Goal: Task Accomplishment & Management: Manage account settings

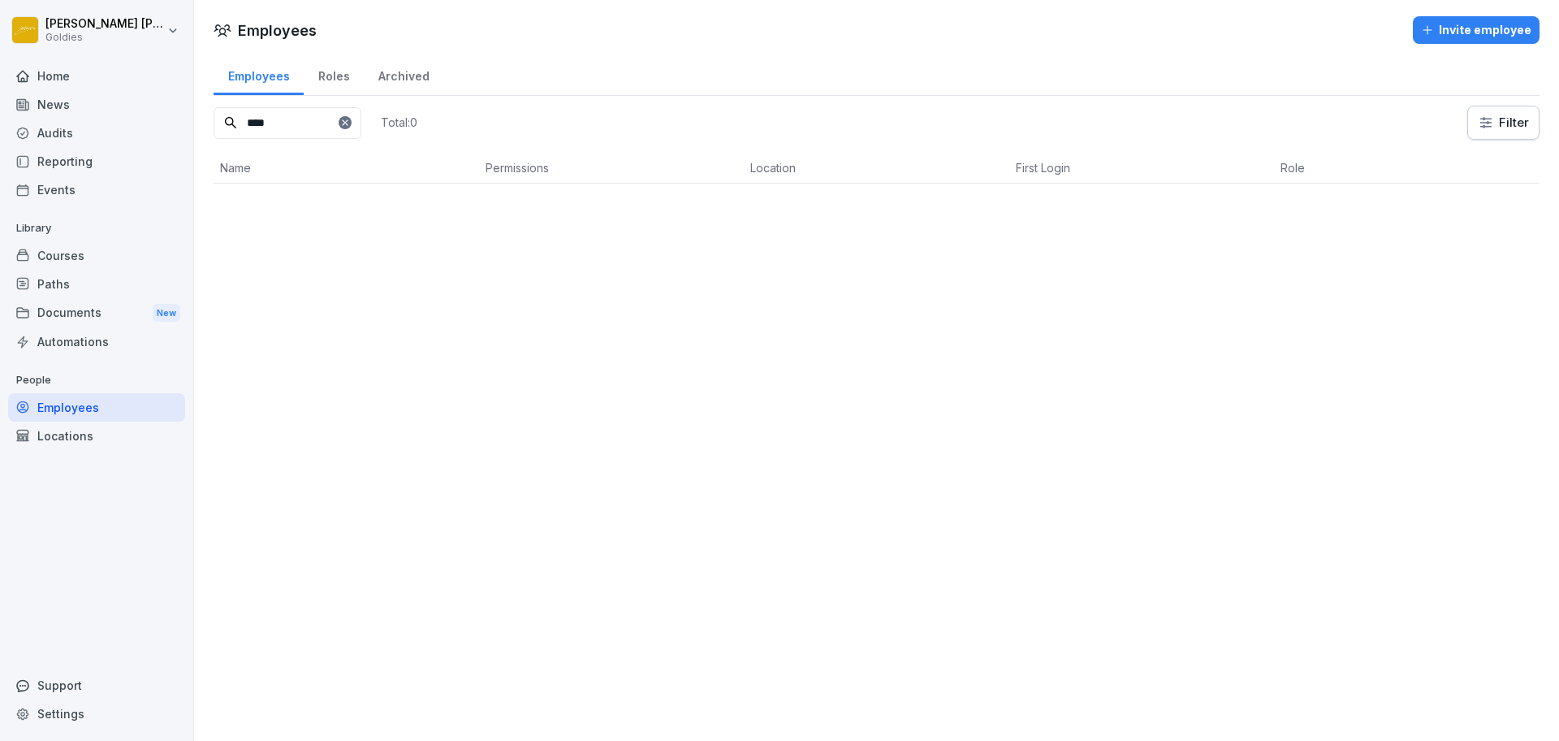
click at [352, 116] on div at bounding box center [345, 122] width 13 height 13
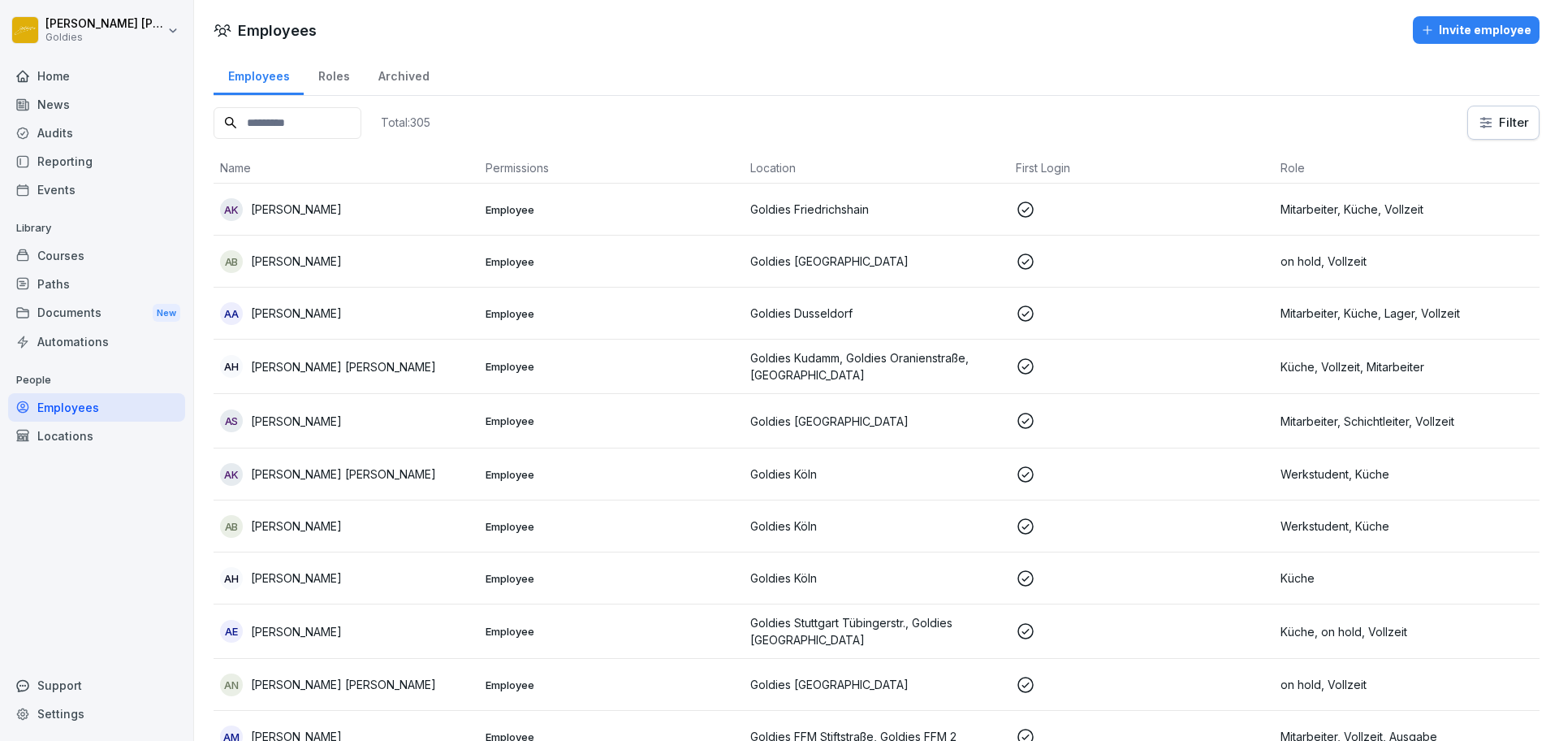
click at [357, 119] on input at bounding box center [288, 123] width 148 height 32
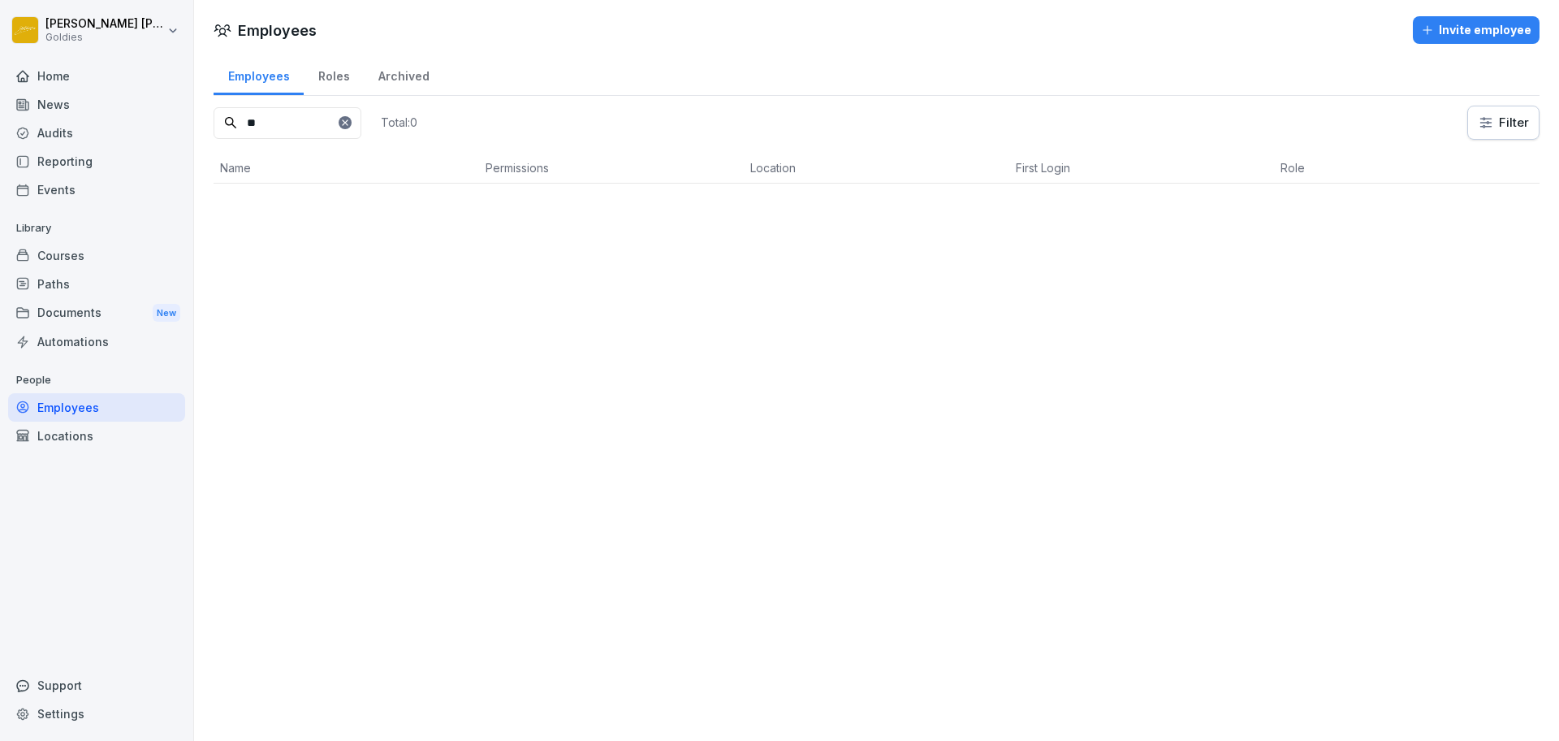
type input "*"
type input "****"
click at [354, 227] on td "[PERSON_NAME]" at bounding box center [347, 210] width 266 height 52
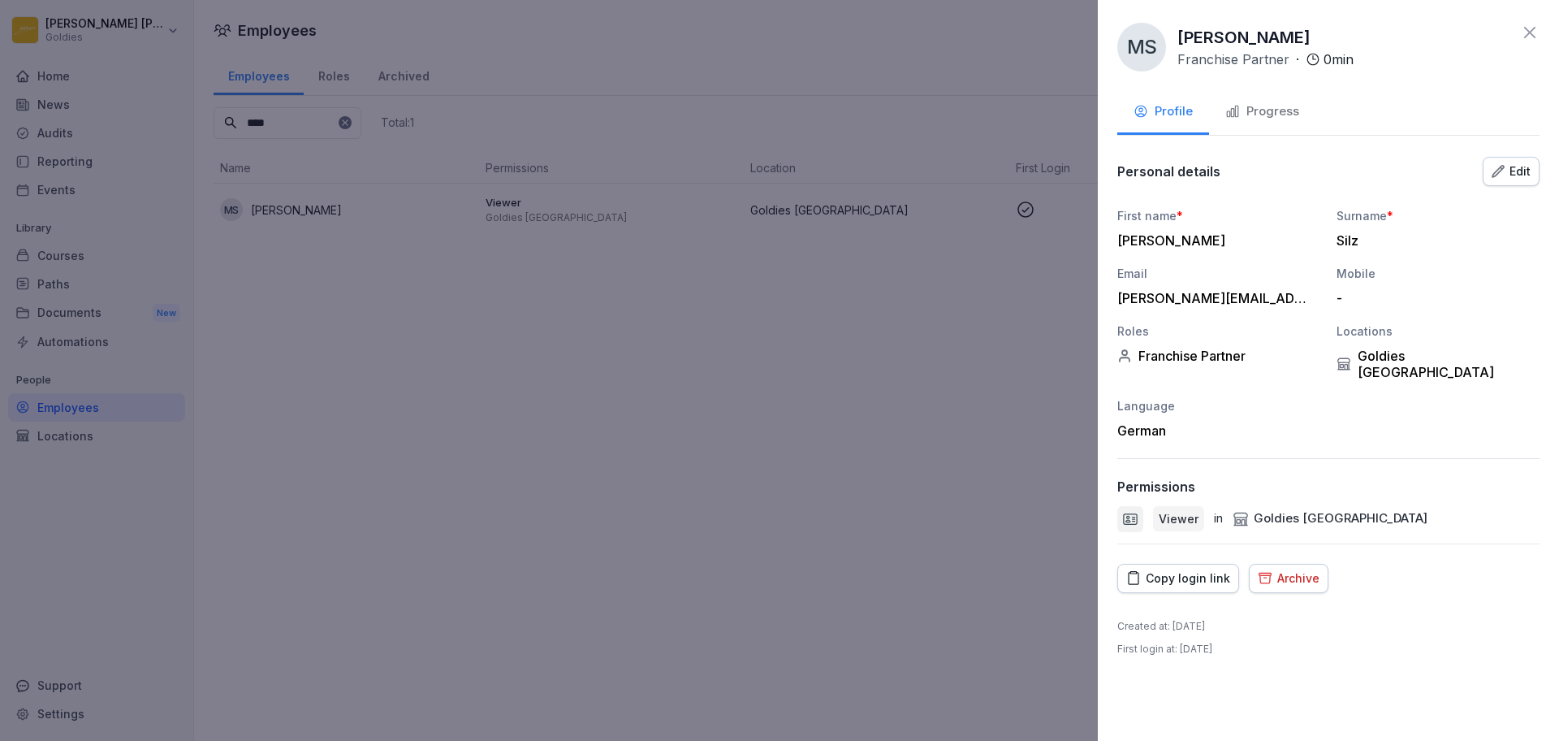
click at [1162, 569] on div "Copy login link" at bounding box center [1178, 578] width 104 height 18
click at [1434, 619] on div "Created at : [DATE] First login at : [DATE]" at bounding box center [1328, 637] width 422 height 37
click at [758, 462] on div at bounding box center [779, 370] width 1559 height 741
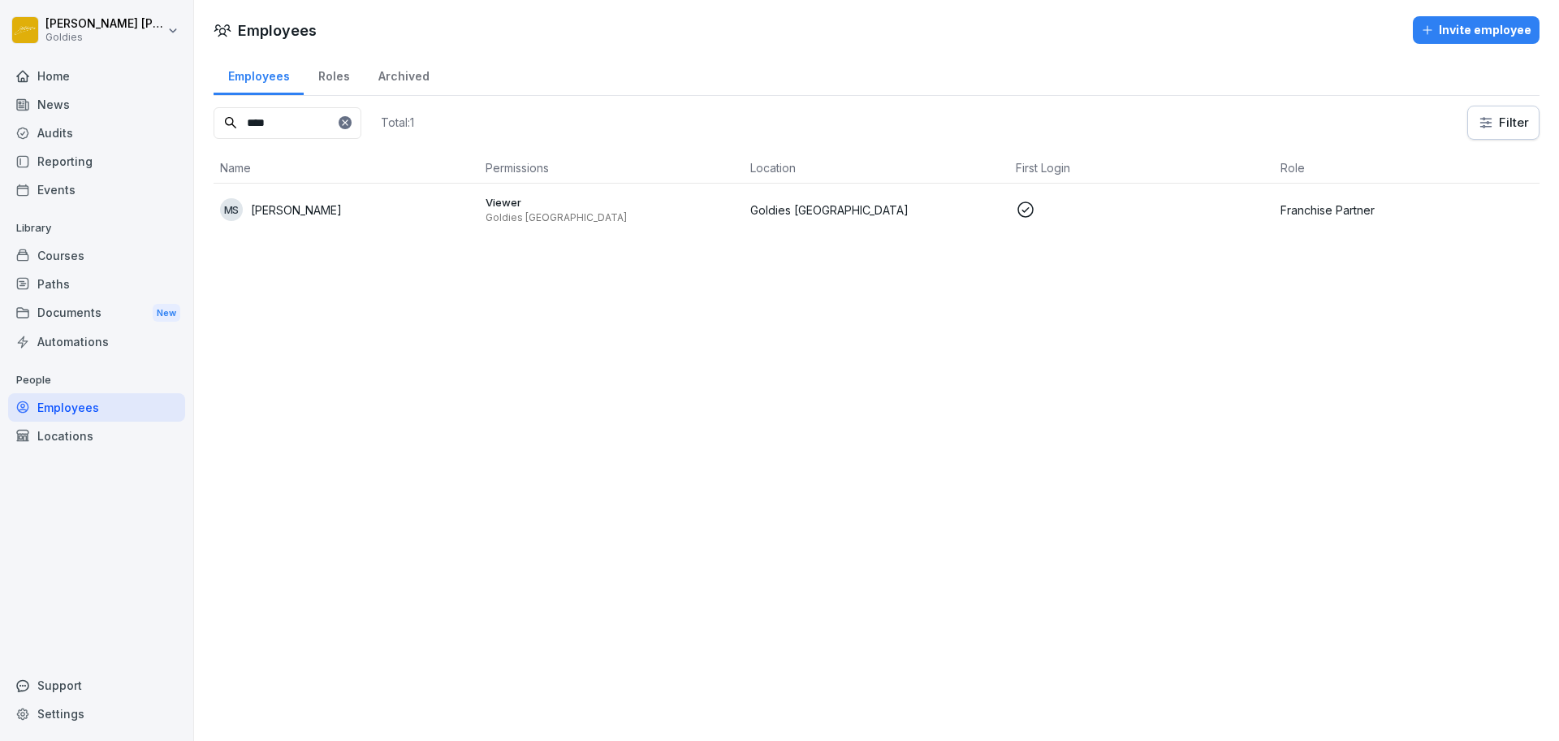
click at [89, 260] on div "Courses" at bounding box center [96, 255] width 177 height 28
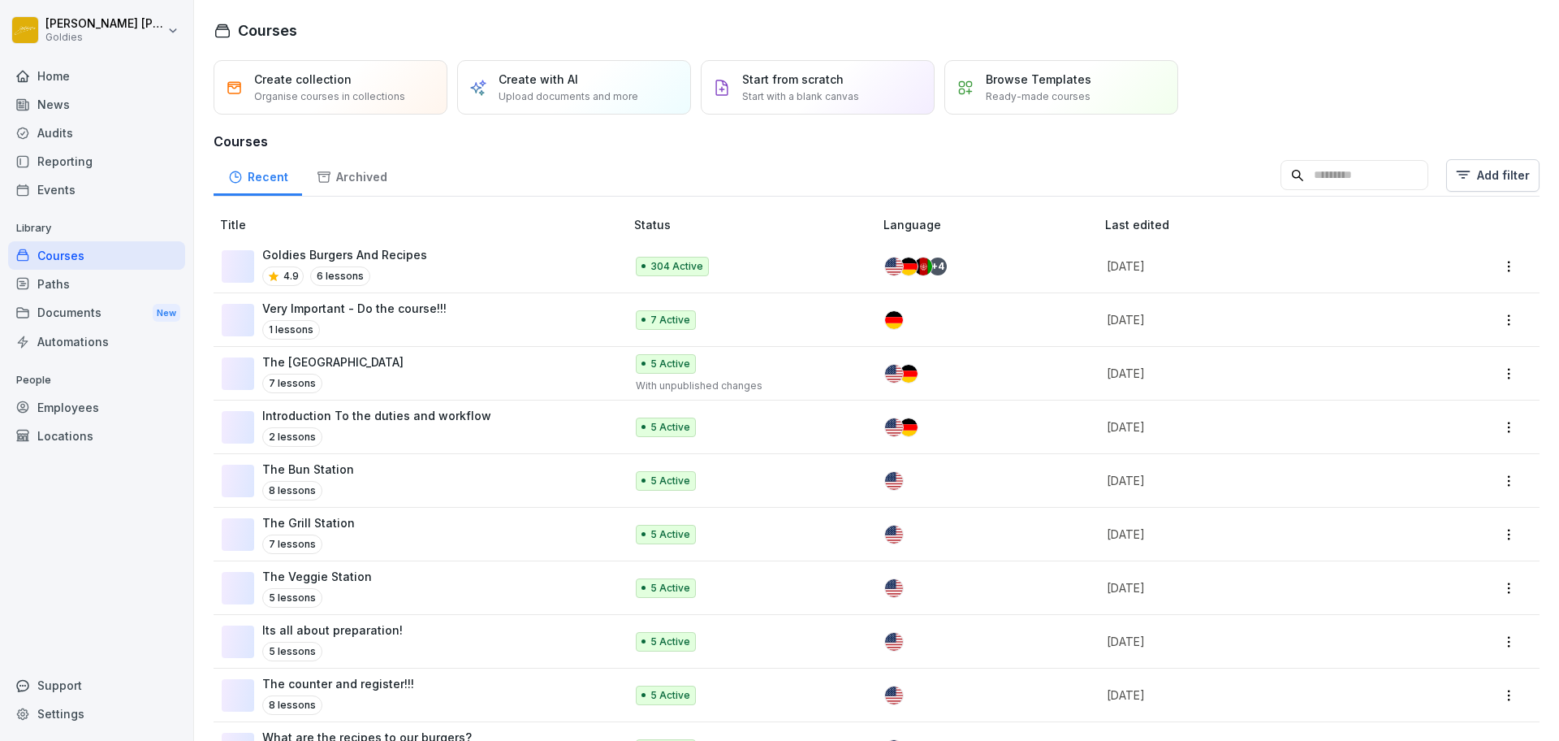
click at [71, 286] on div "Paths" at bounding box center [96, 284] width 177 height 28
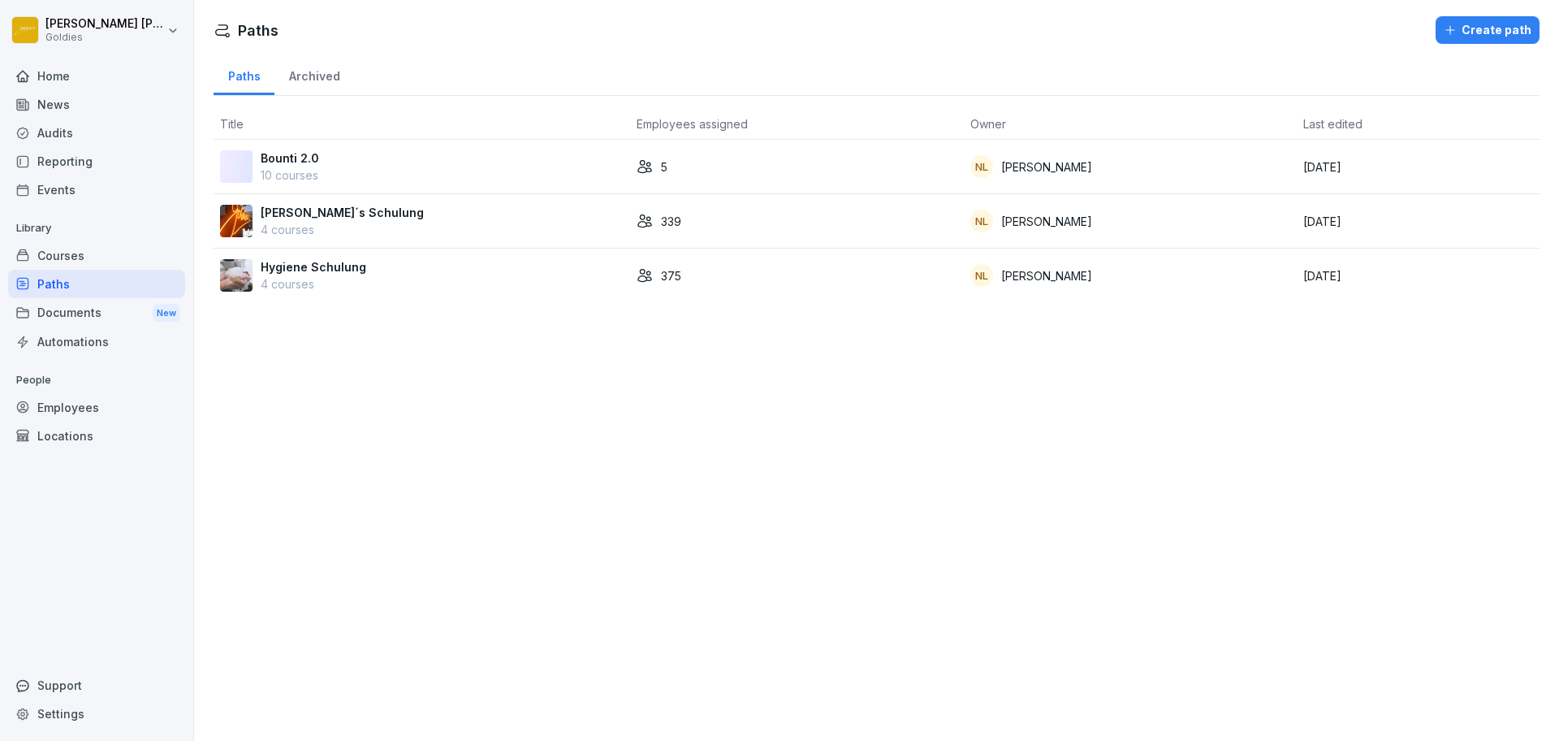
click at [535, 234] on div "[PERSON_NAME]´s Schulung 4 courses" at bounding box center [422, 221] width 404 height 34
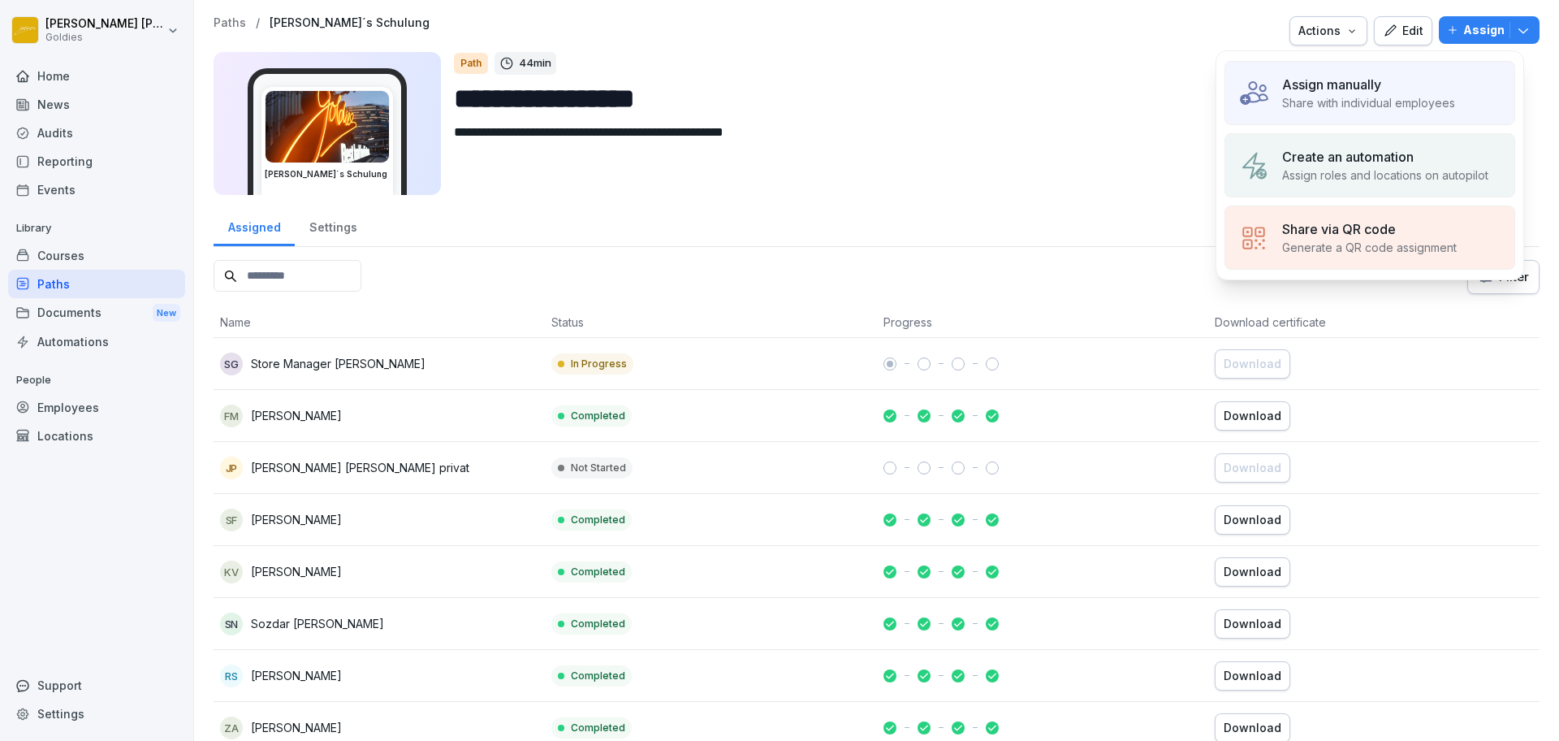
click at [1394, 84] on div "Assign manually" at bounding box center [1368, 84] width 173 height 19
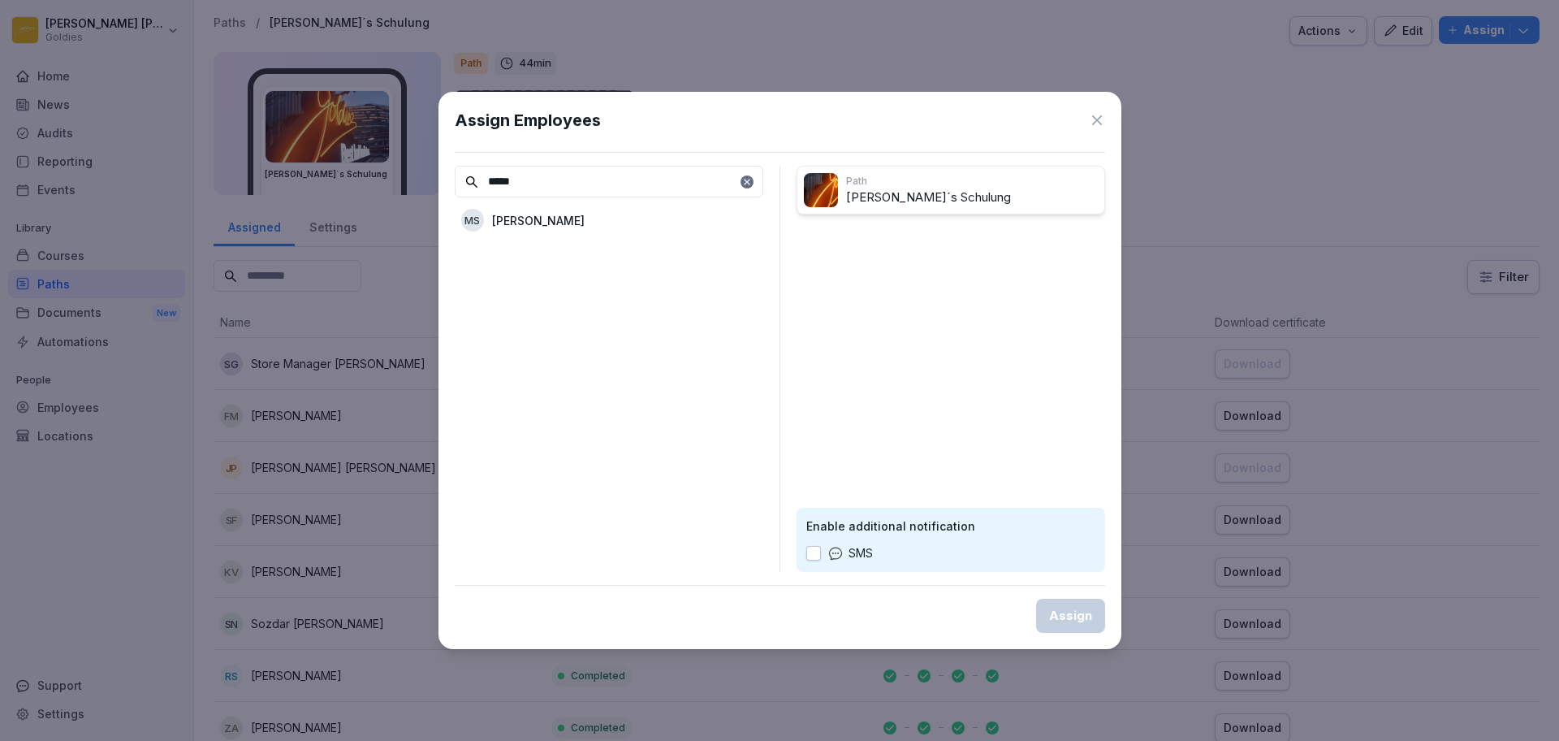
type input "*****"
click at [665, 226] on div "[PERSON_NAME]" at bounding box center [609, 219] width 309 height 29
click at [1077, 607] on div "Assign" at bounding box center [1070, 616] width 43 height 18
